Goal: Task Accomplishment & Management: Manage account settings

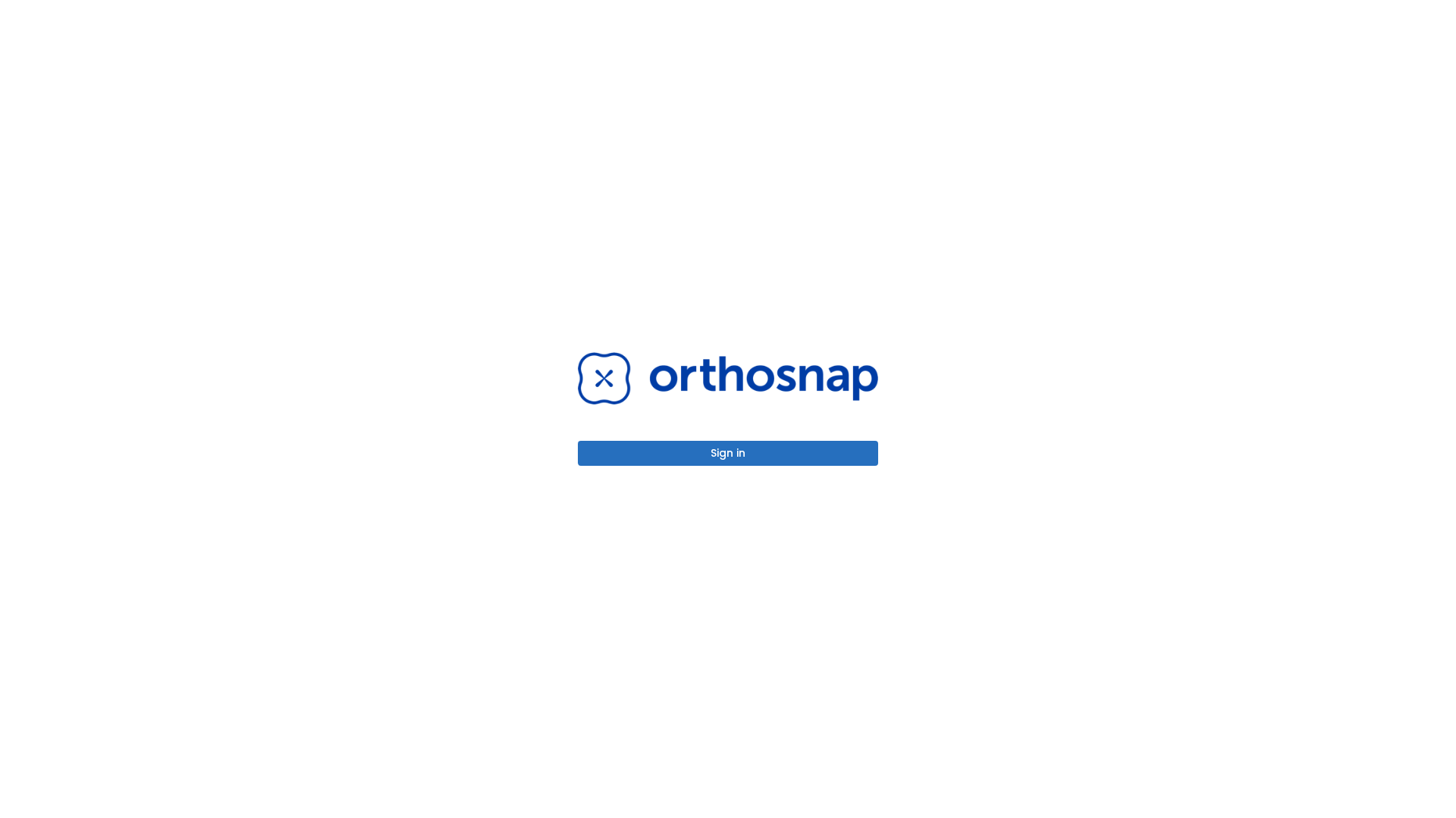
click at [728, 453] on button "Sign in" at bounding box center [728, 454] width 300 height 25
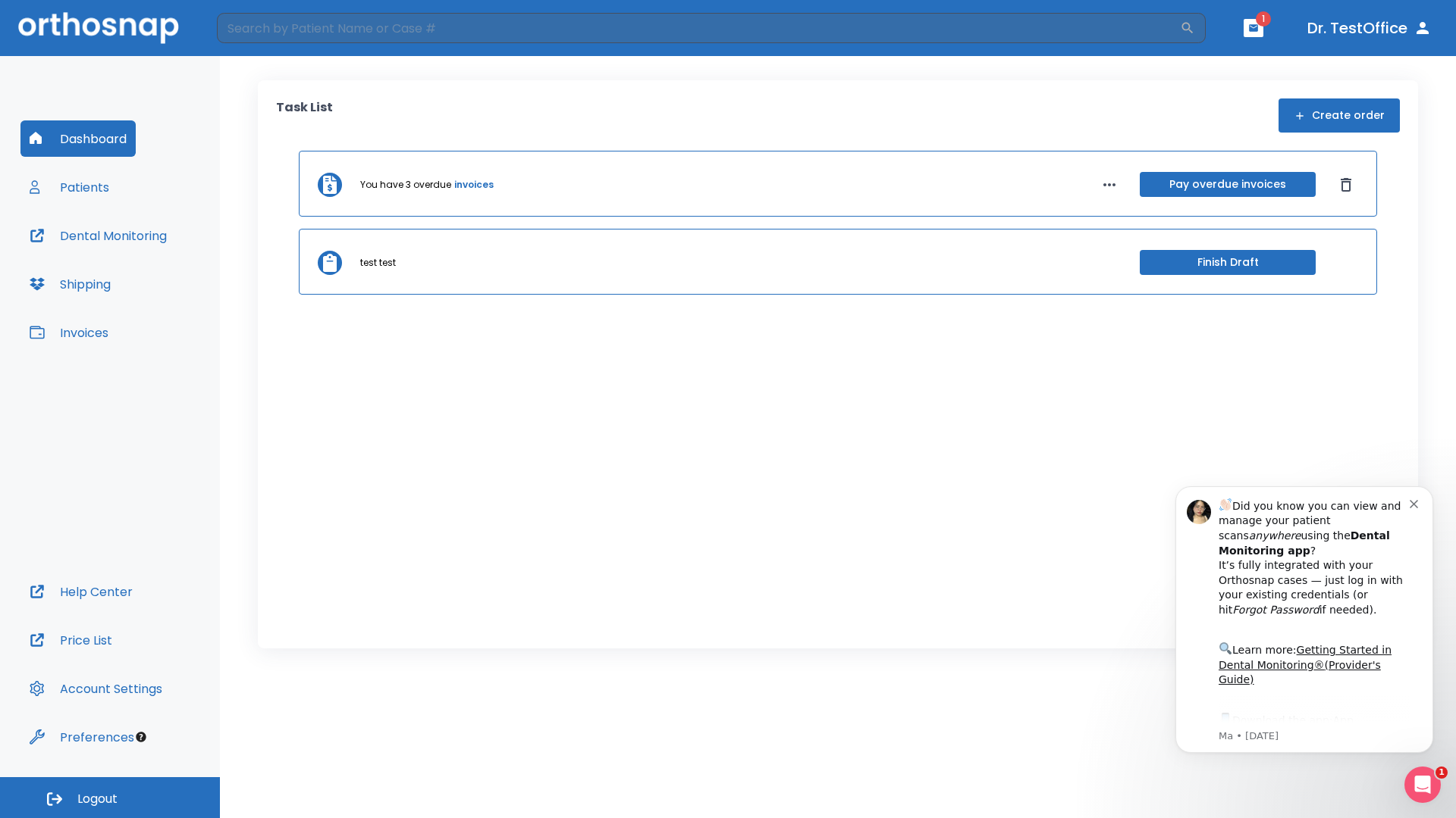
click at [110, 798] on span "Logout" at bounding box center [97, 800] width 40 height 17
